Goal: Information Seeking & Learning: Learn about a topic

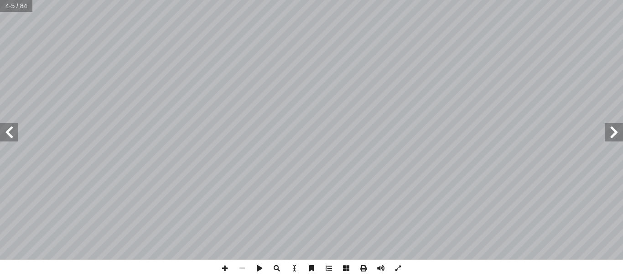
click at [5, 130] on span at bounding box center [9, 132] width 18 height 18
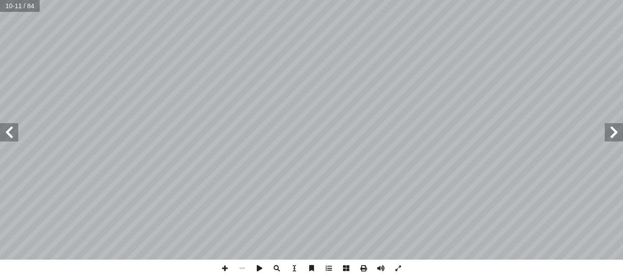
click at [5, 130] on span at bounding box center [9, 132] width 18 height 18
click at [10, 133] on span at bounding box center [9, 132] width 18 height 18
click at [8, 126] on span at bounding box center [9, 132] width 18 height 18
click at [612, 133] on span at bounding box center [614, 132] width 18 height 18
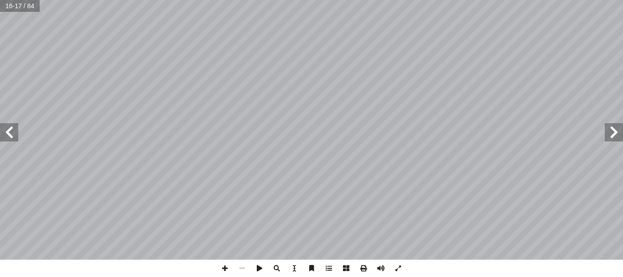
click at [11, 131] on span at bounding box center [9, 132] width 18 height 18
click at [614, 136] on span at bounding box center [614, 132] width 18 height 18
click at [15, 138] on span at bounding box center [9, 132] width 18 height 18
click at [612, 132] on span at bounding box center [614, 132] width 18 height 18
click at [15, 136] on span at bounding box center [9, 132] width 18 height 18
